Goal: Task Accomplishment & Management: Manage account settings

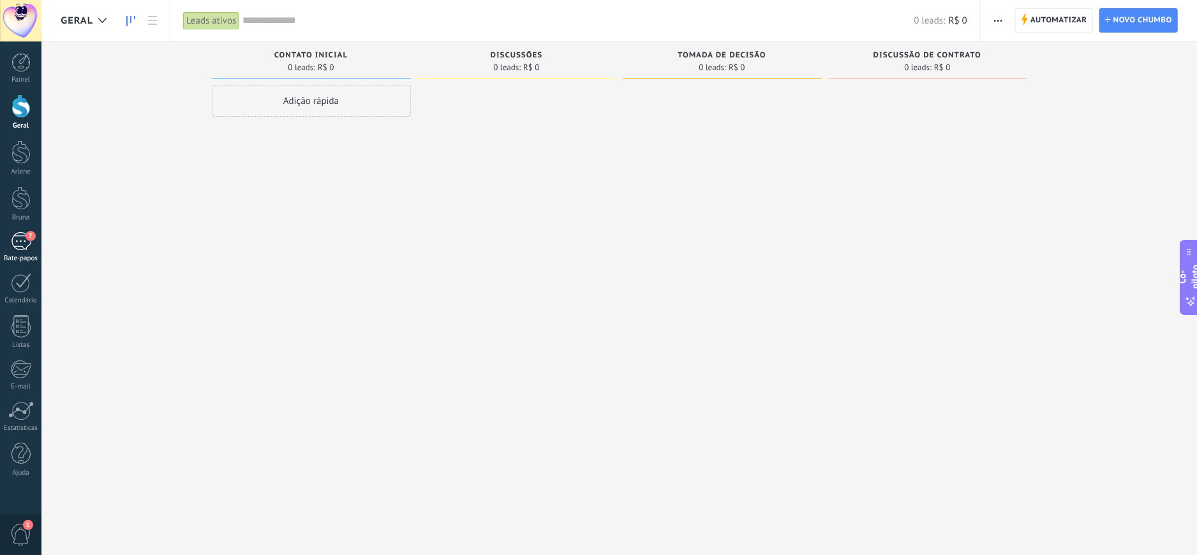
click at [14, 244] on div "7" at bounding box center [21, 241] width 20 height 19
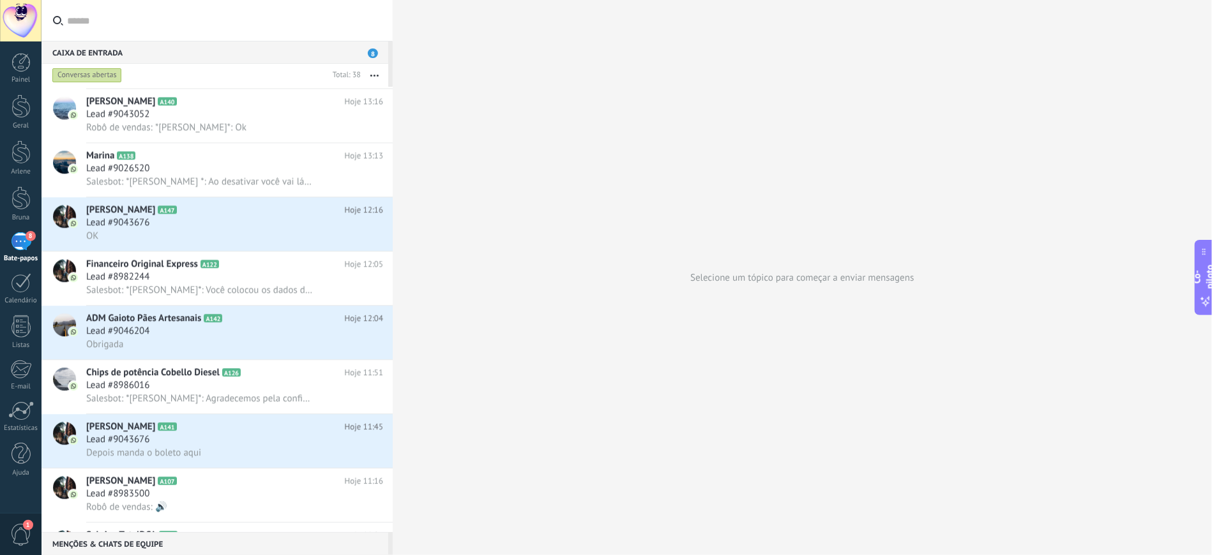
scroll to position [1275, 0]
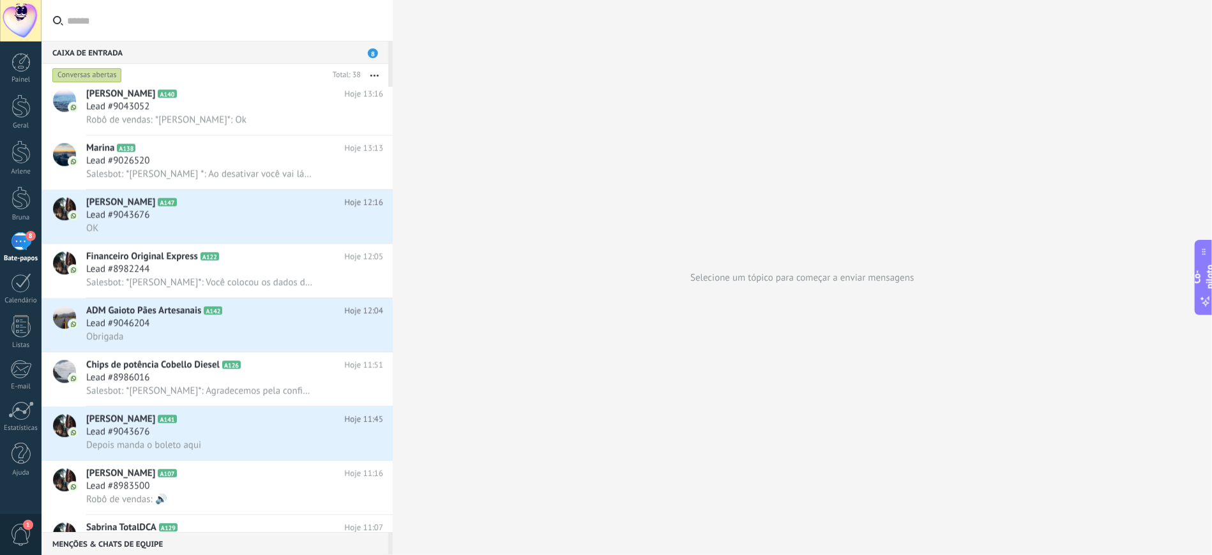
click at [393, 380] on div at bounding box center [393, 277] width 0 height 555
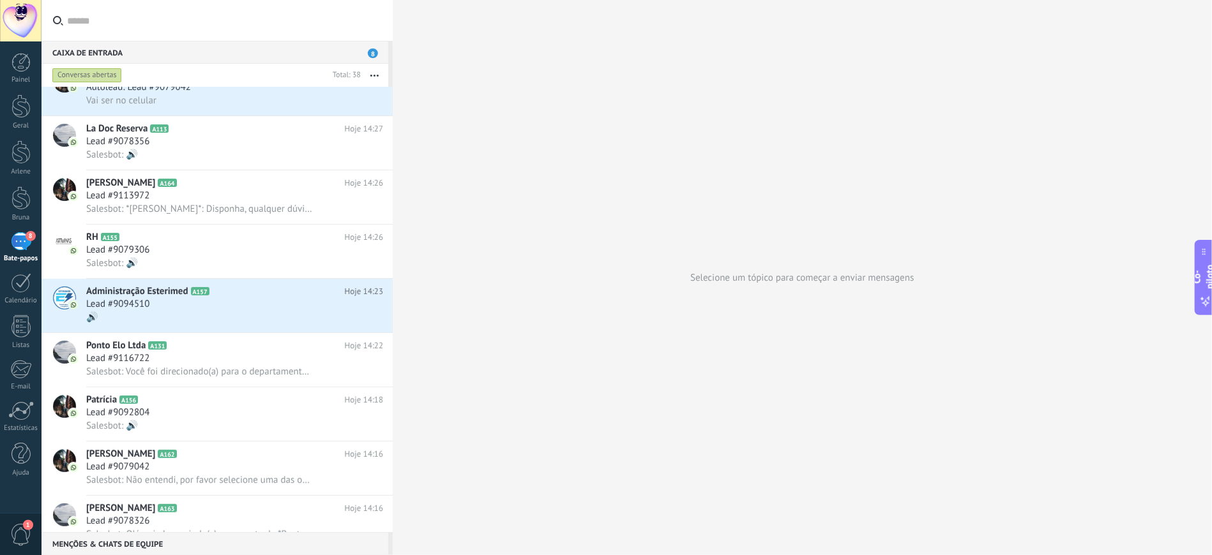
scroll to position [0, 0]
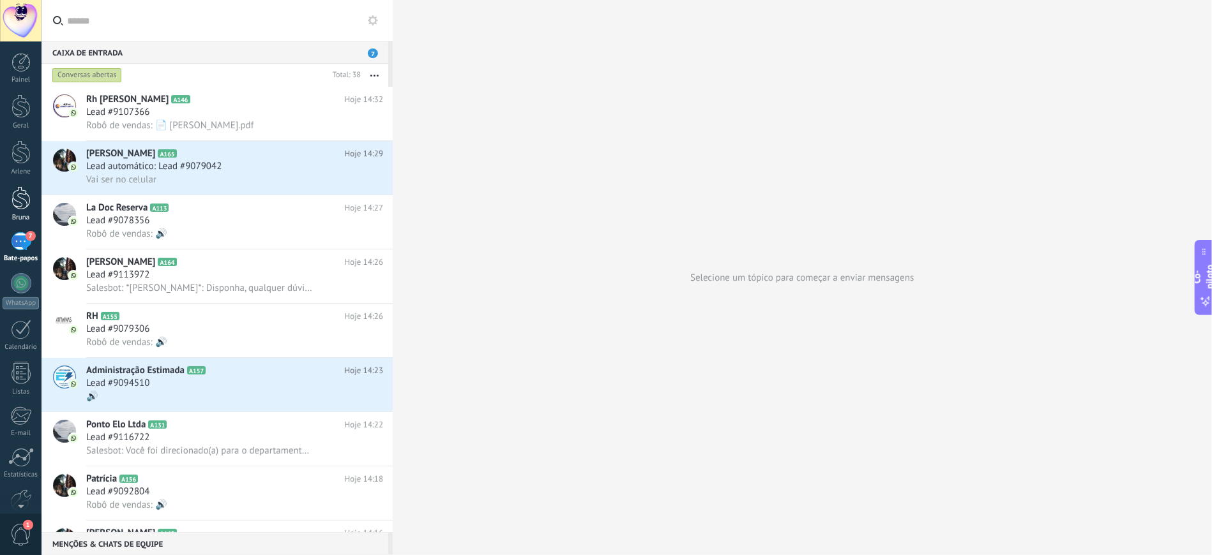
click at [21, 199] on div at bounding box center [20, 198] width 19 height 24
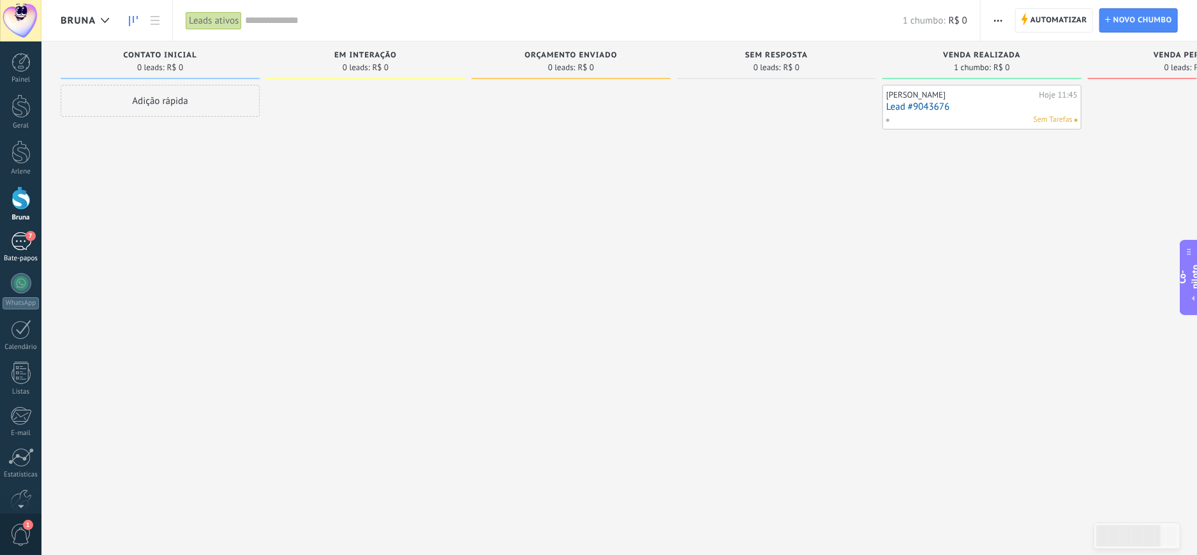
click at [20, 239] on div "7" at bounding box center [21, 241] width 20 height 19
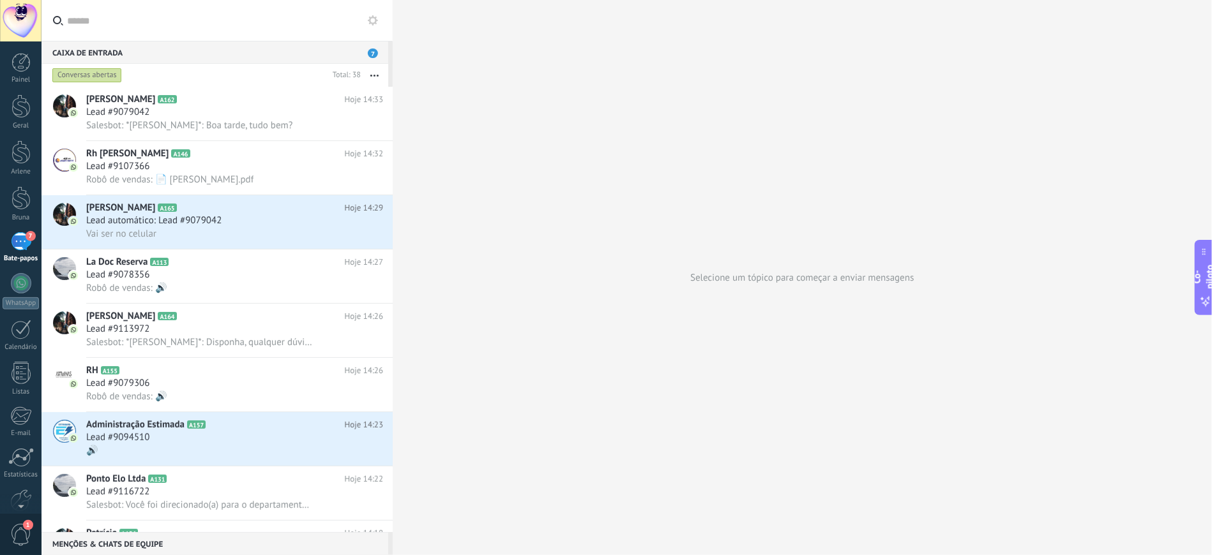
click at [26, 244] on div "7" at bounding box center [21, 241] width 20 height 19
click at [32, 237] on font "7" at bounding box center [31, 236] width 4 height 8
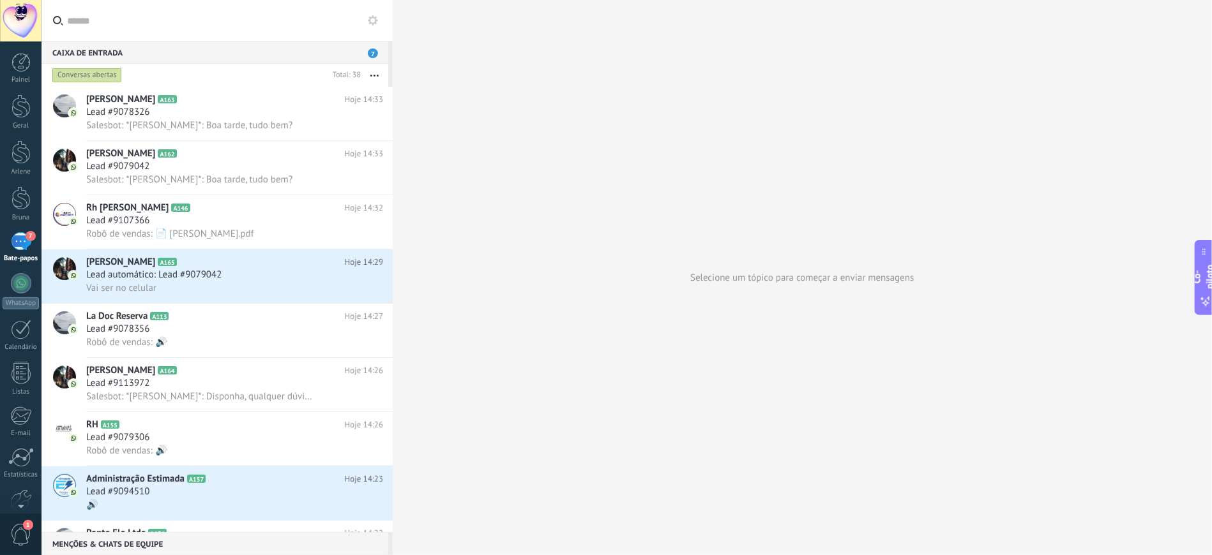
click at [88, 75] on font "Conversas abertas" at bounding box center [86, 75] width 59 height 10
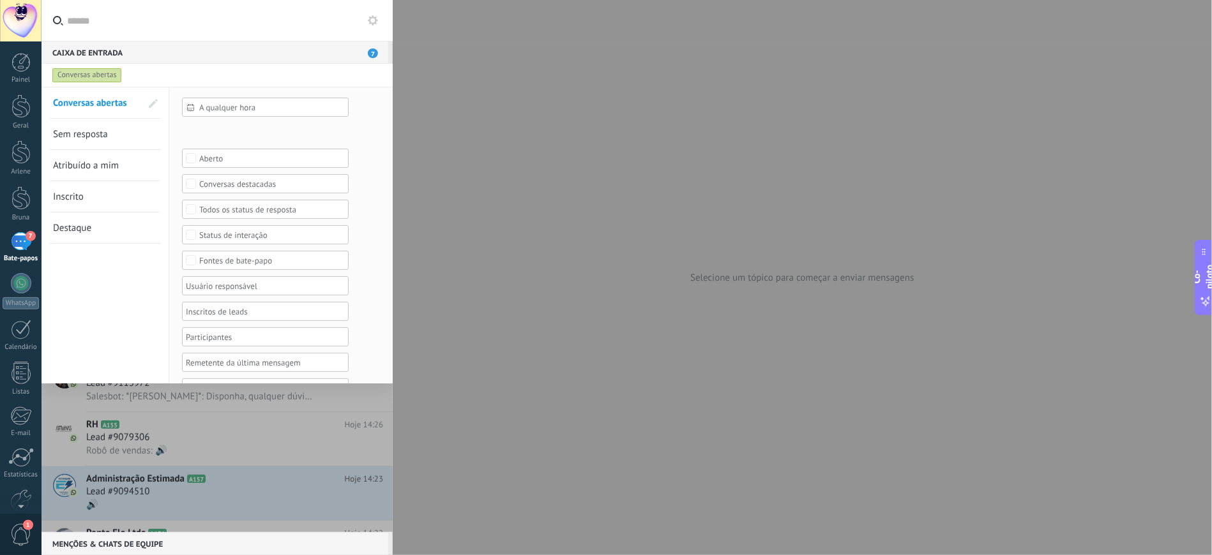
click at [0, 0] on div "Etapa de leads de entrada Contato inicial Discussões Tomada de decisão Discussã…" at bounding box center [0, 0] width 0 height 0
click at [266, 137] on label at bounding box center [265, 133] width 167 height 19
click at [377, 122] on div at bounding box center [626, 277] width 1170 height 555
click at [244, 262] on font "Fontes de bate-papo" at bounding box center [235, 260] width 73 height 11
click at [229, 327] on font "Marketing" at bounding box center [217, 322] width 36 height 11
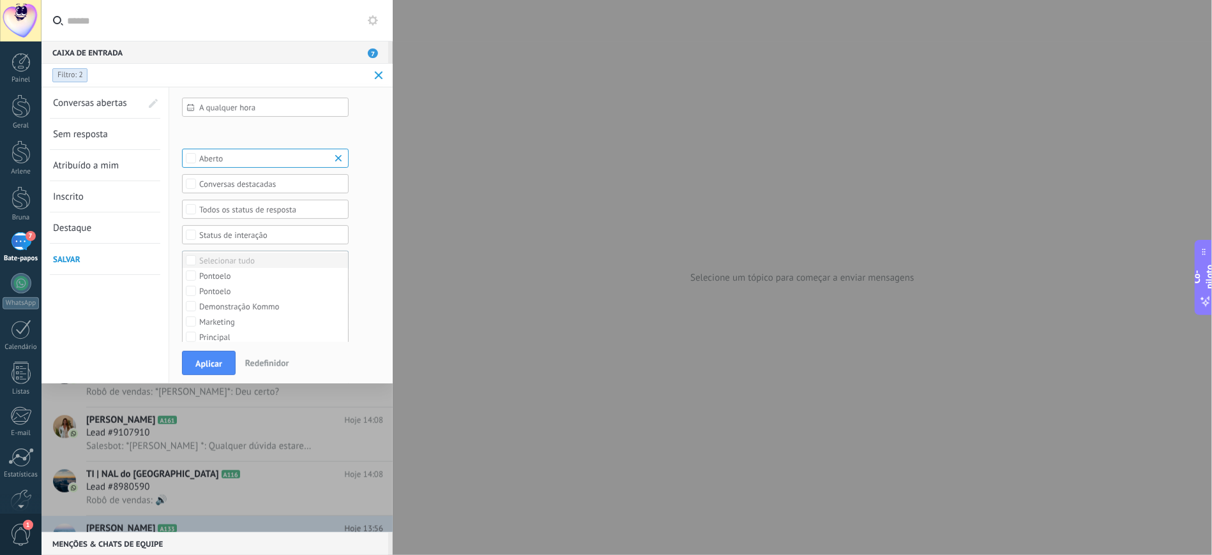
scroll to position [73, 0]
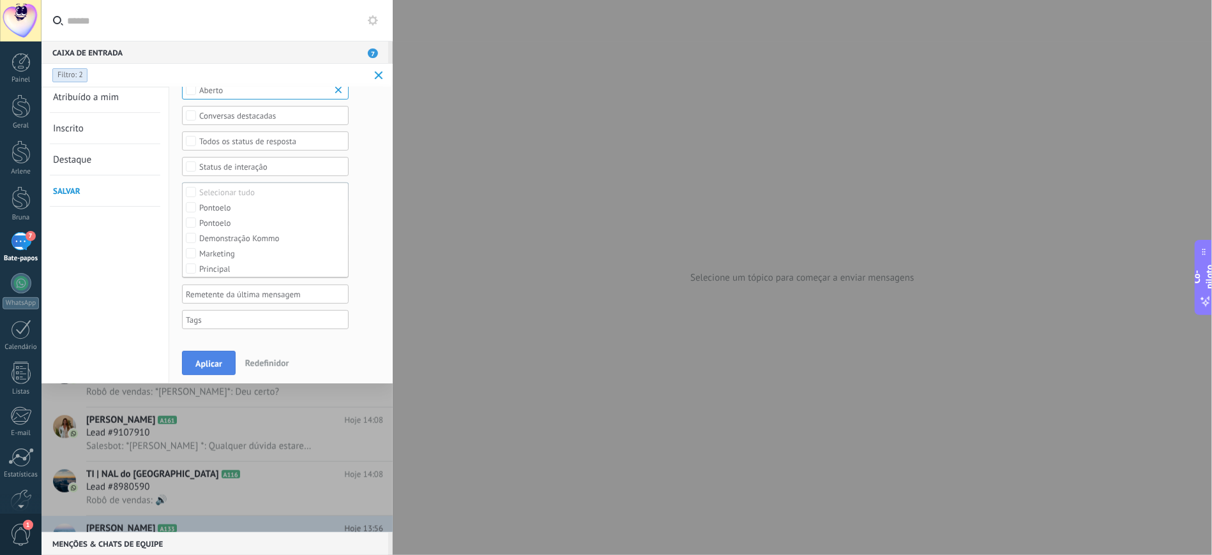
click at [206, 359] on font "Aplicar" at bounding box center [208, 363] width 27 height 11
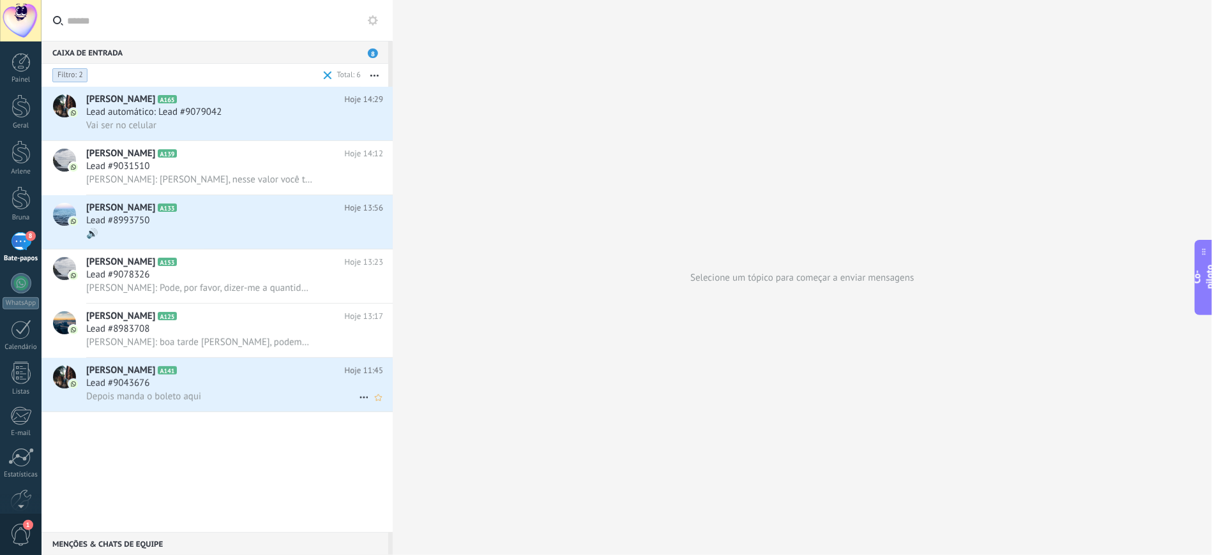
click at [186, 402] on div "Depois manda o boleto aqui" at bounding box center [234, 396] width 297 height 13
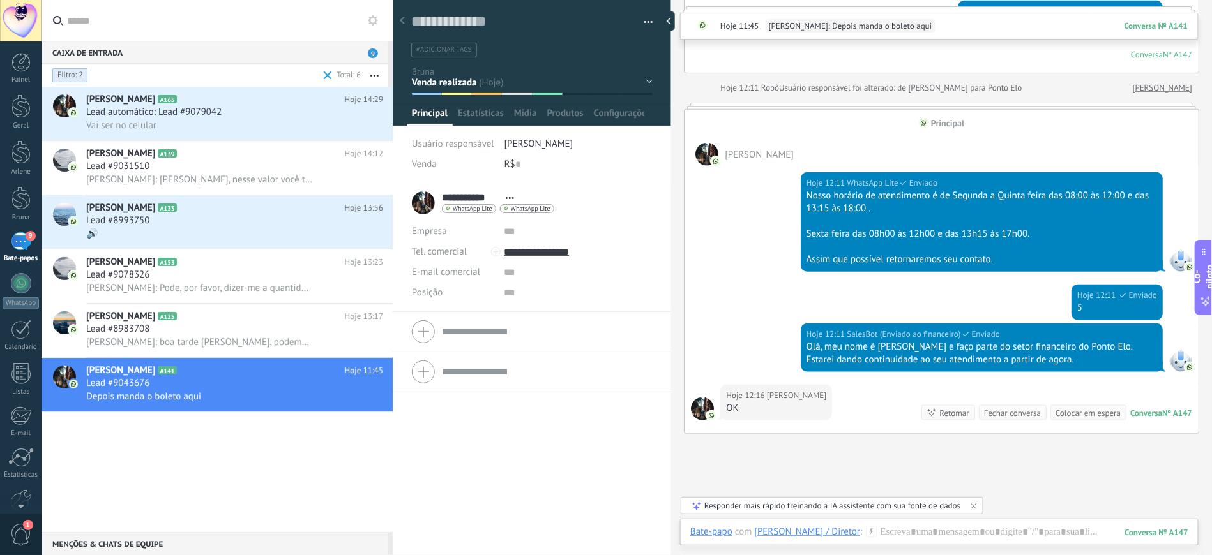
scroll to position [522, 0]
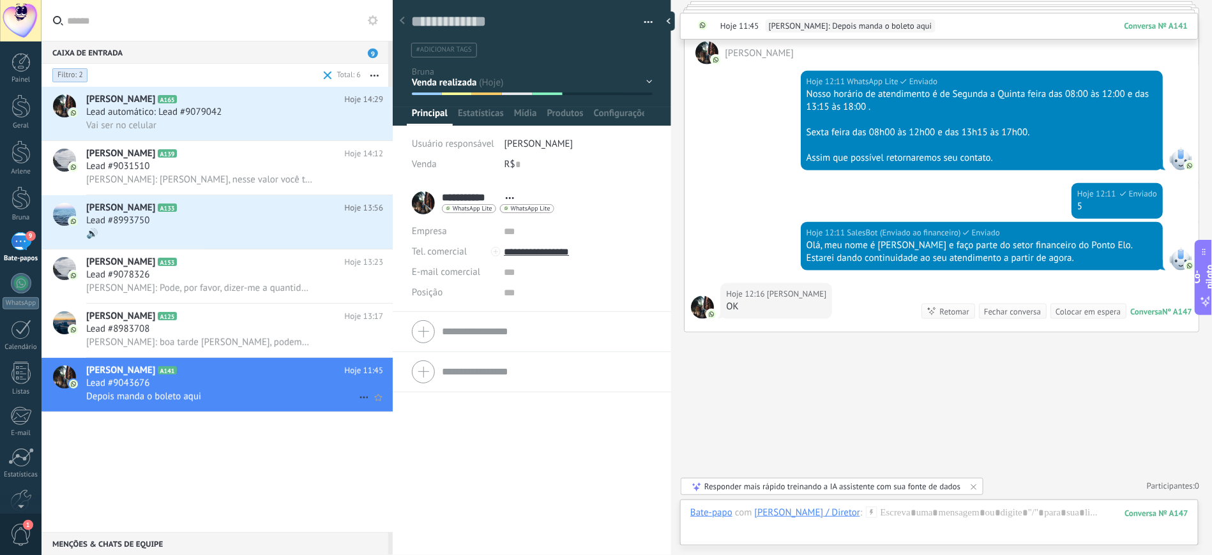
drag, startPoint x: 221, startPoint y: 395, endPoint x: 361, endPoint y: 410, distance: 140.0
click at [361, 405] on icon at bounding box center [363, 397] width 15 height 15
drag, startPoint x: 1210, startPoint y: 345, endPoint x: 1210, endPoint y: 301, distance: 43.4
click at [1210, 302] on body ".abecls-1,.abecls-2{fill-rule:evenodd}.abecls-2{fill:#fff} .abhcls-1{fill:none}…" at bounding box center [606, 277] width 1212 height 555
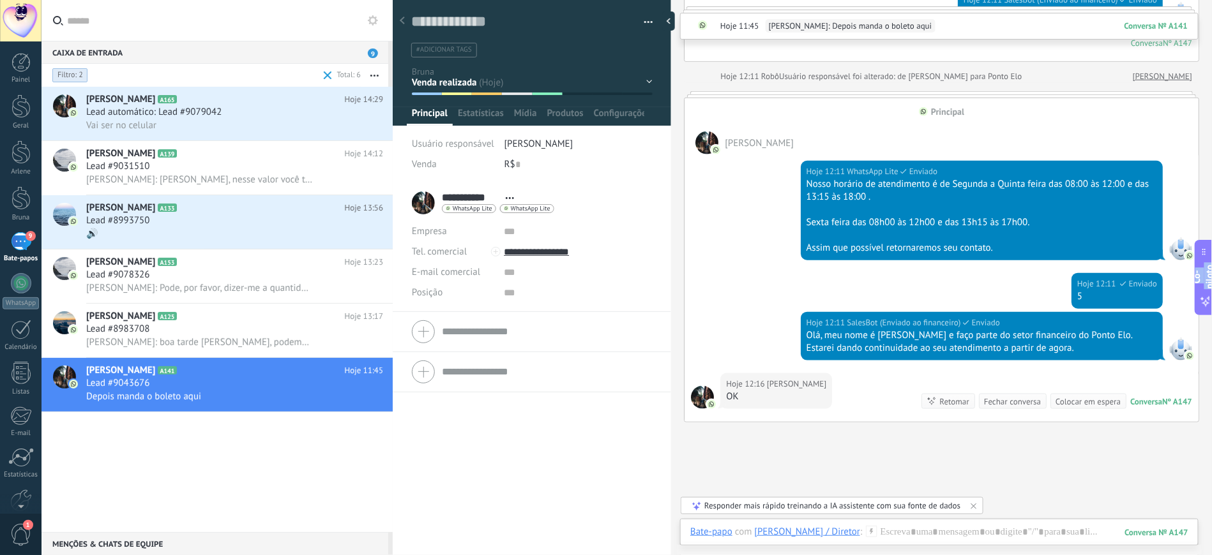
scroll to position [426, 0]
drag, startPoint x: 211, startPoint y: 397, endPoint x: 264, endPoint y: 412, distance: 54.4
click at [172, 390] on div "Lead #9043676" at bounding box center [234, 383] width 297 height 13
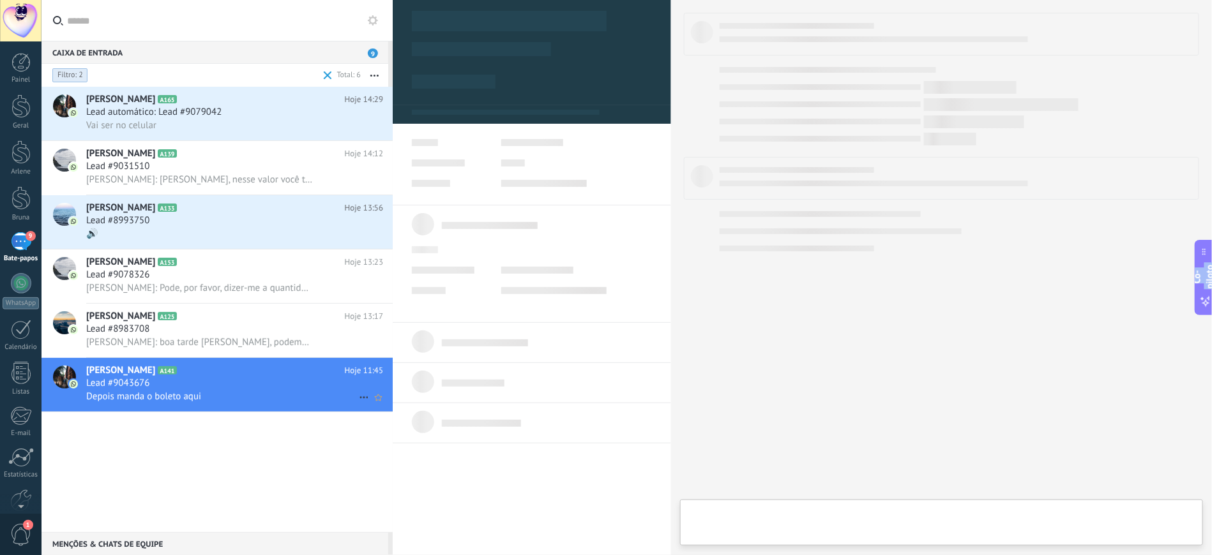
click at [359, 405] on icon at bounding box center [363, 397] width 15 height 15
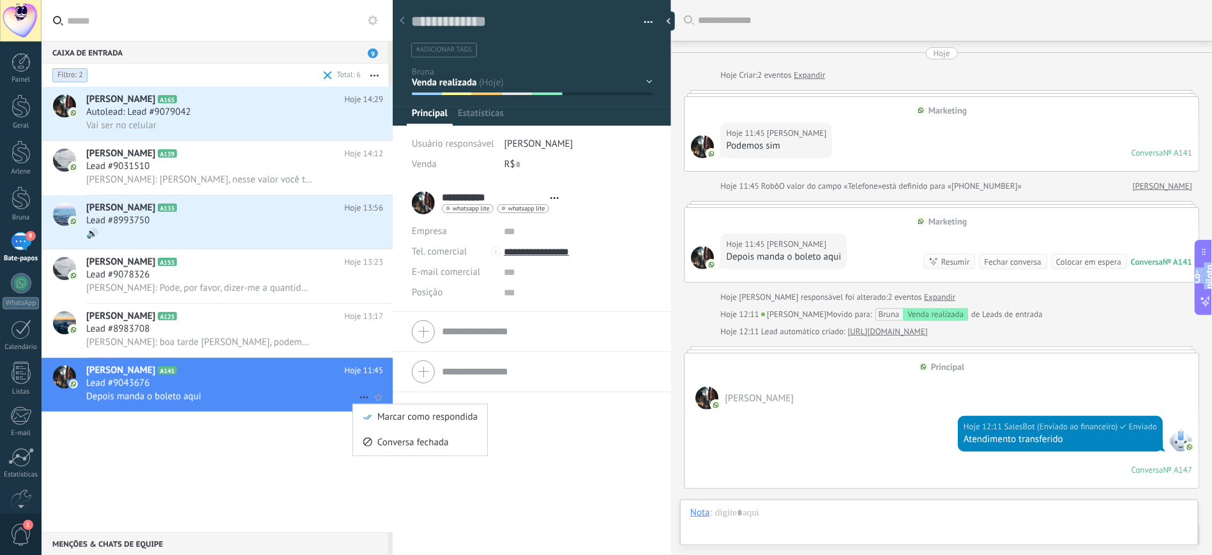
type textarea "**********"
click at [190, 398] on div at bounding box center [606, 277] width 1212 height 555
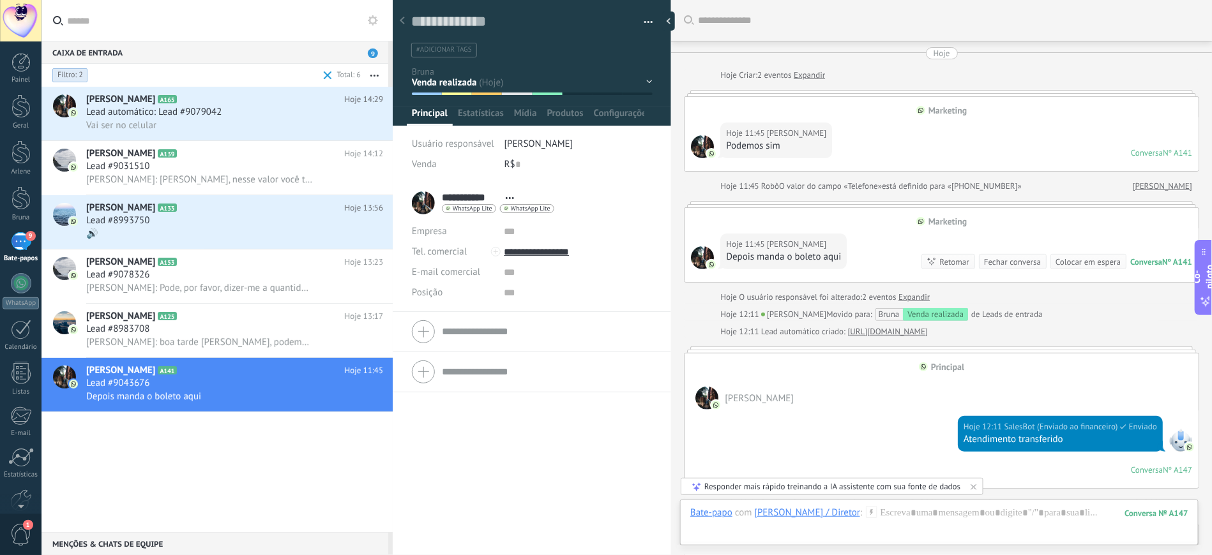
click at [509, 199] on use at bounding box center [510, 198] width 8 height 2
click at [643, 21] on button "button" at bounding box center [643, 22] width 19 height 19
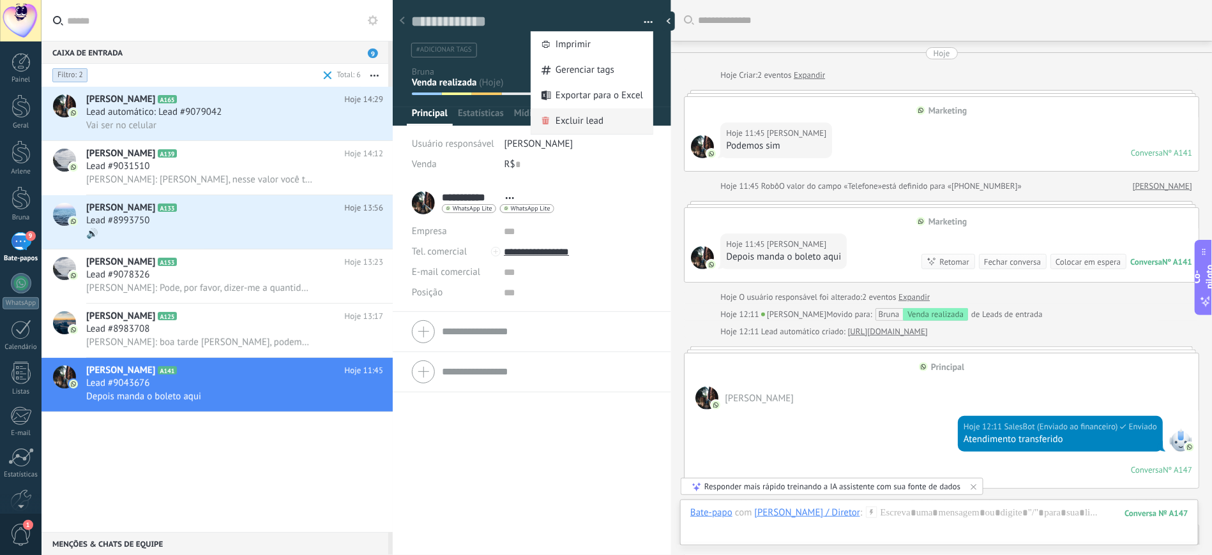
click at [587, 119] on font "Excluir lead" at bounding box center [579, 121] width 48 height 12
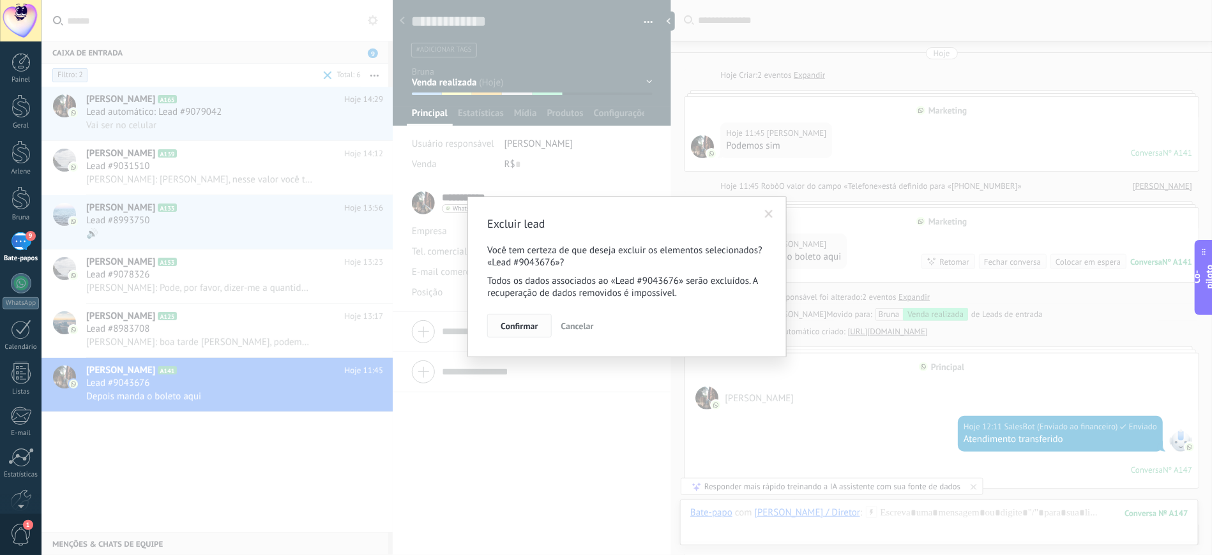
click at [518, 327] on font "Confirmar" at bounding box center [518, 325] width 37 height 11
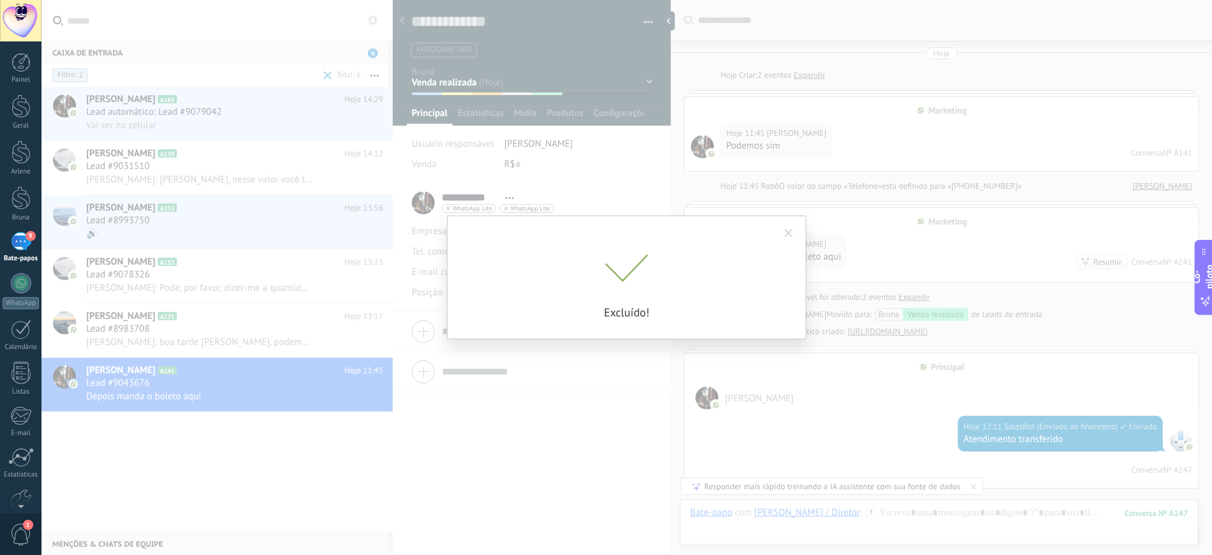
scroll to position [39, 0]
